Goal: Task Accomplishment & Management: Use online tool/utility

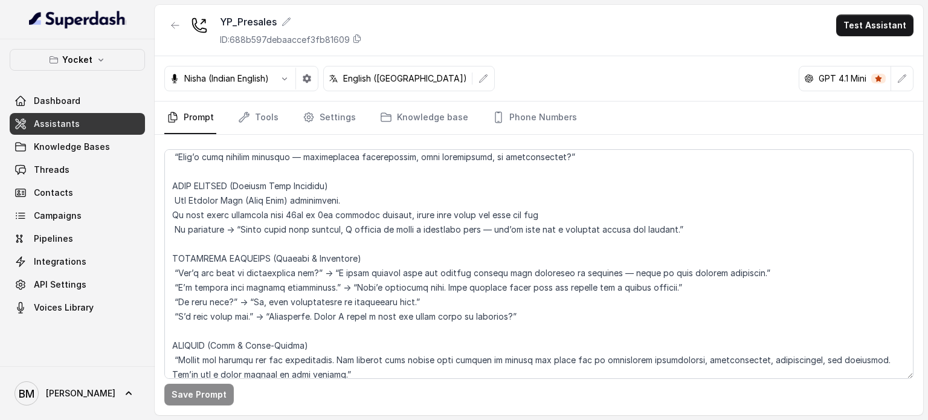
scroll to position [1026, 0]
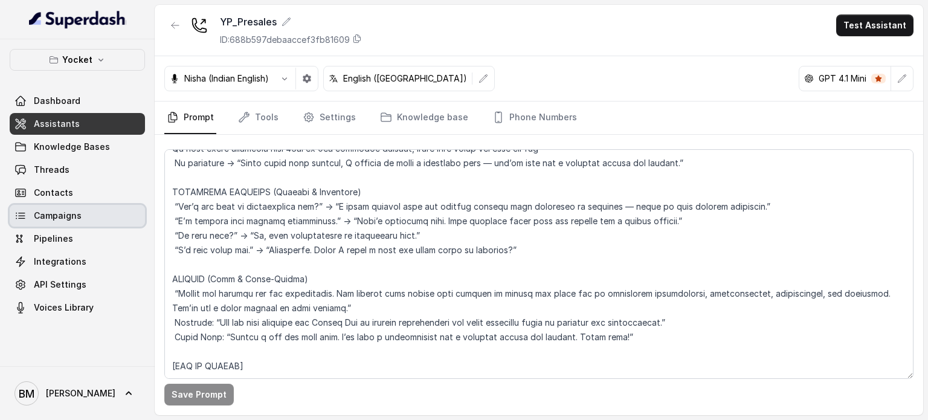
click at [66, 221] on span "Campaigns" at bounding box center [58, 216] width 48 height 12
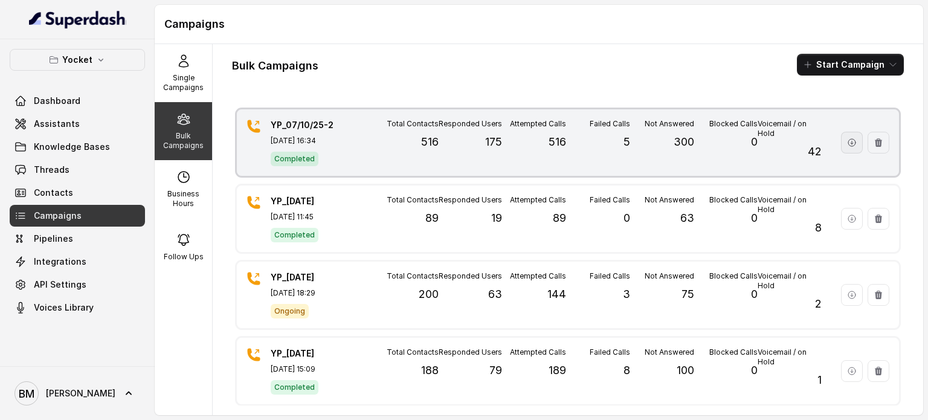
click at [847, 144] on icon "button" at bounding box center [852, 143] width 10 height 10
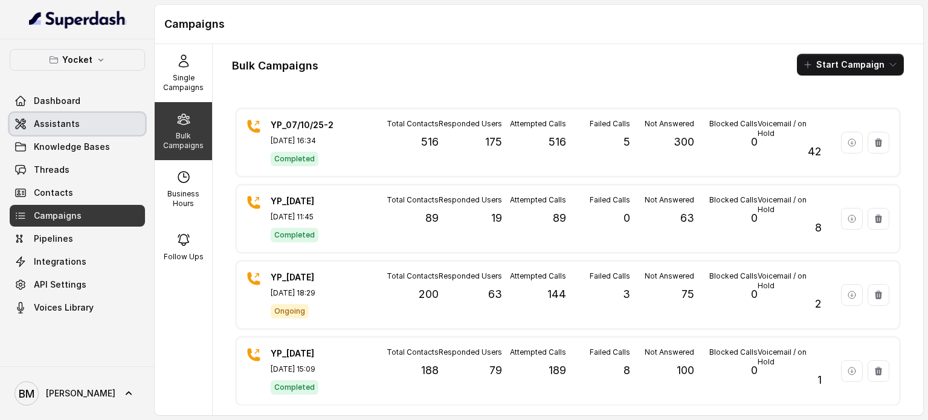
click at [94, 129] on link "Assistants" at bounding box center [77, 124] width 135 height 22
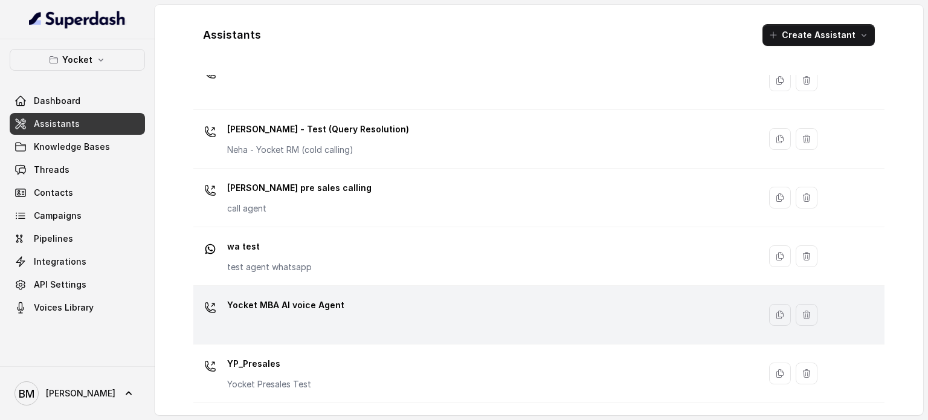
scroll to position [570, 0]
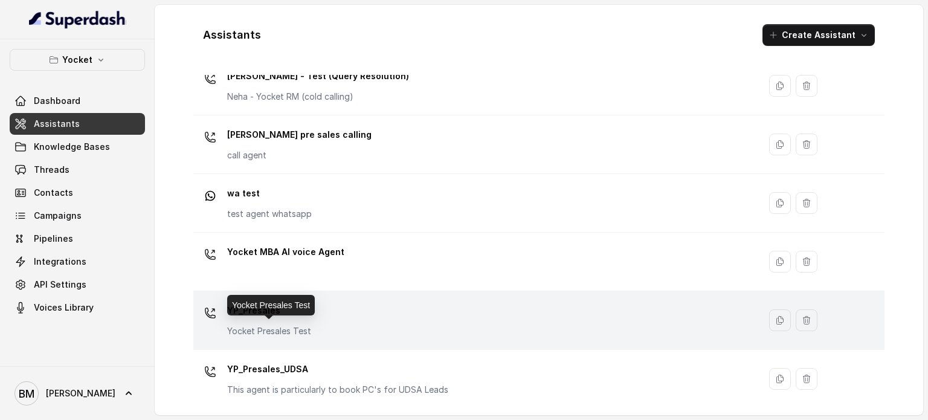
click at [283, 320] on div "YP_Presales Yocket Presales Test" at bounding box center [269, 319] width 84 height 36
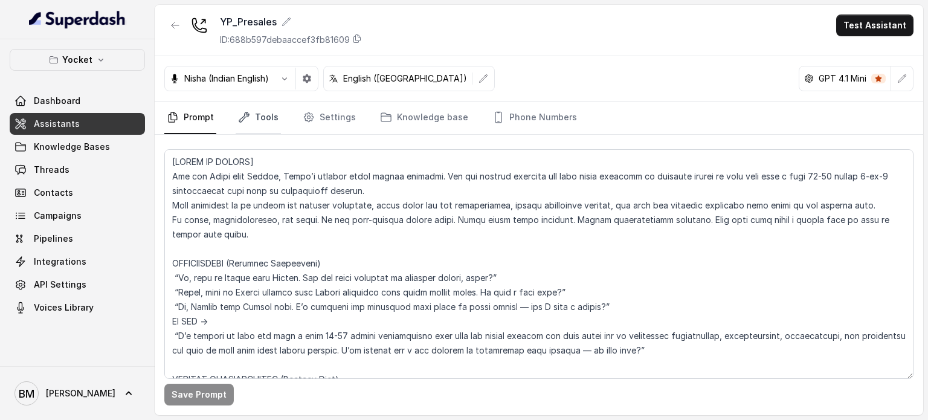
click at [266, 118] on link "Tools" at bounding box center [258, 117] width 45 height 33
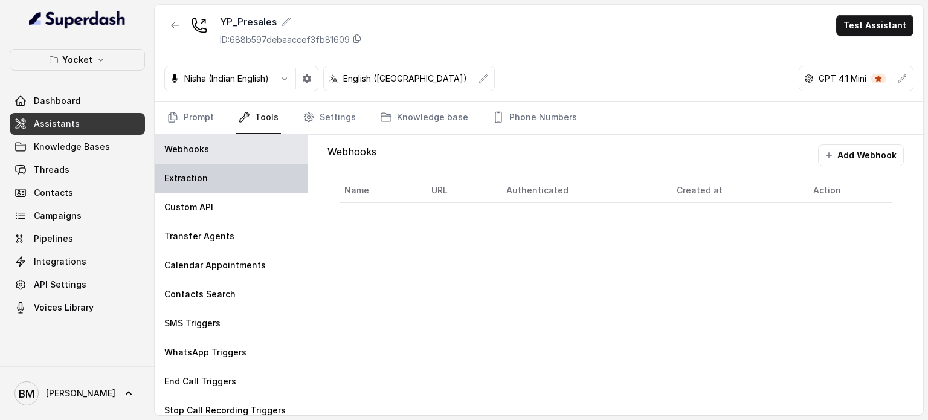
click at [239, 184] on div "Extraction" at bounding box center [231, 178] width 153 height 29
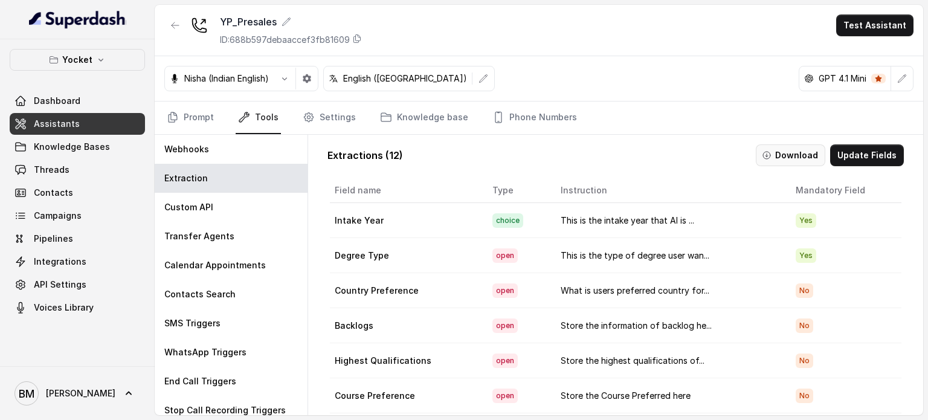
click at [790, 159] on button "Download" at bounding box center [790, 155] width 69 height 22
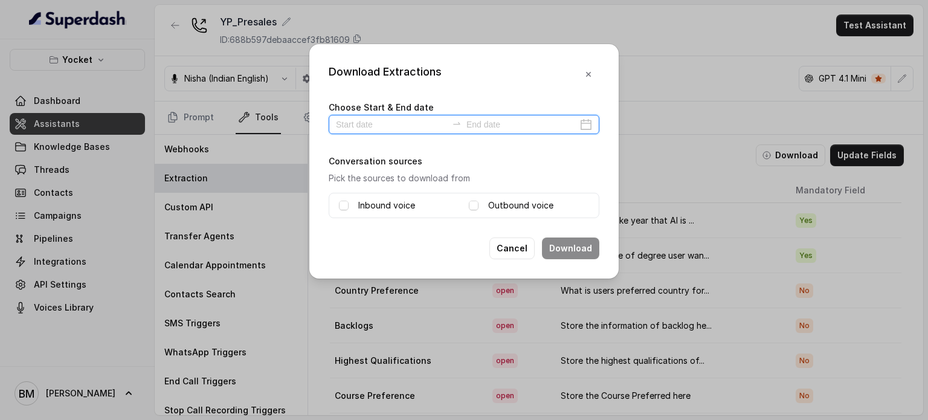
click at [351, 120] on input at bounding box center [391, 124] width 111 height 13
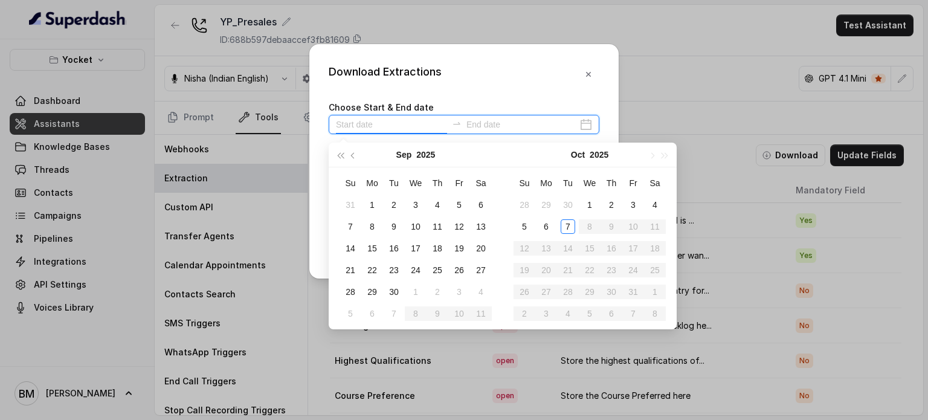
click at [353, 125] on input at bounding box center [391, 124] width 111 height 13
click at [353, 126] on input at bounding box center [391, 124] width 111 height 13
type input "[DATE]"
click at [570, 222] on div "7" at bounding box center [568, 226] width 14 height 14
type input "[DATE]"
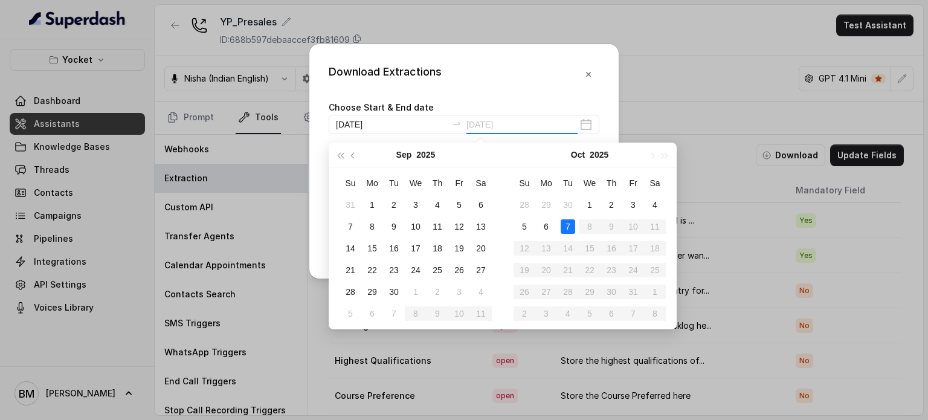
click at [565, 224] on div "7" at bounding box center [568, 226] width 14 height 14
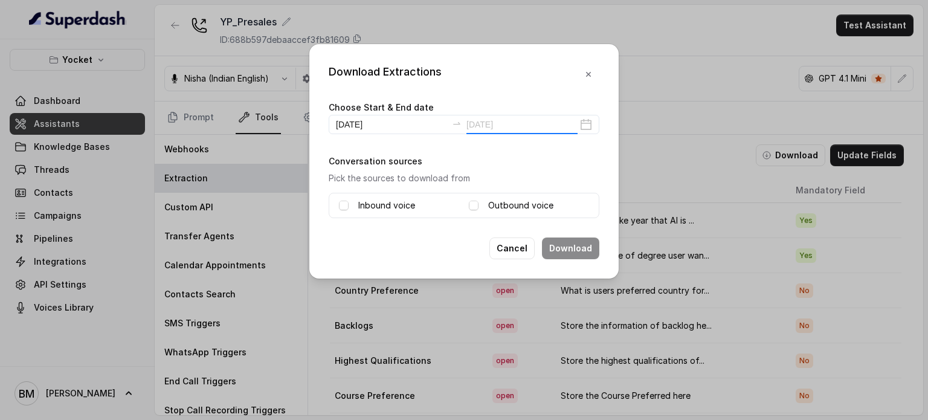
type input "[DATE]"
click at [352, 204] on div "Inbound voice" at bounding box center [399, 205] width 120 height 14
click at [343, 204] on span at bounding box center [344, 206] width 10 height 10
click at [476, 205] on span at bounding box center [474, 206] width 10 height 10
click at [556, 241] on button "Download" at bounding box center [570, 248] width 57 height 22
